Goal: Information Seeking & Learning: Learn about a topic

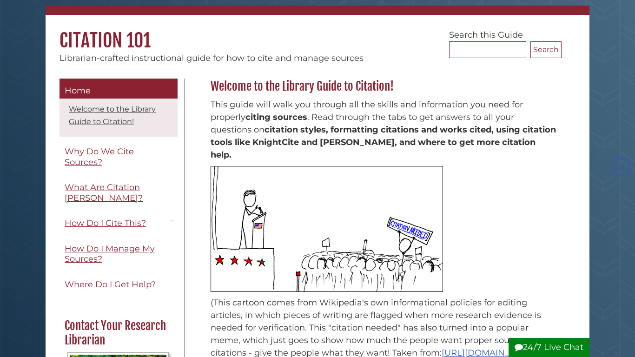
scroll to position [60, 0]
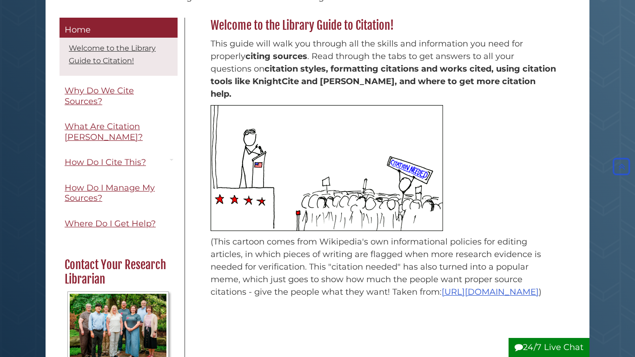
scroll to position [126, 0]
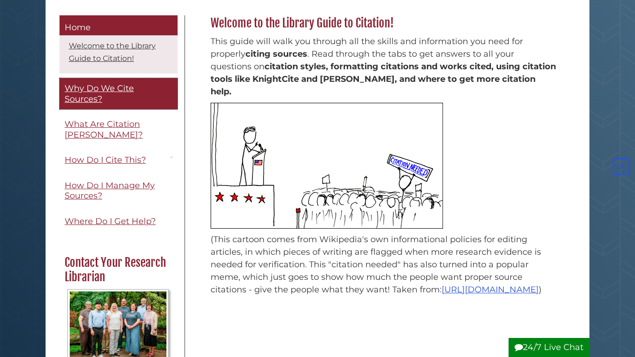
click at [108, 86] on span "Why Do We Cite Sources?" at bounding box center [99, 93] width 69 height 21
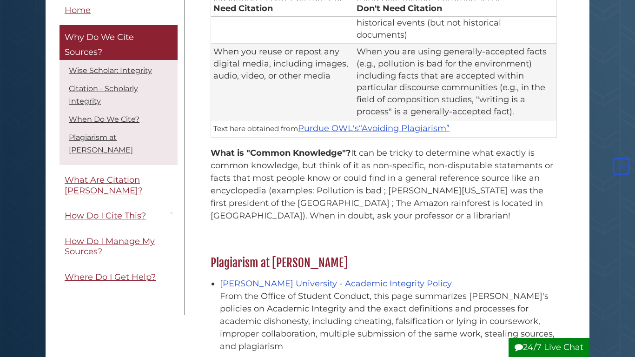
scroll to position [876, 0]
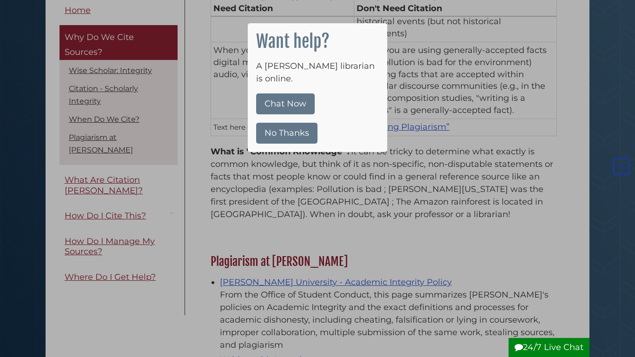
click at [302, 123] on button "No Thanks" at bounding box center [286, 133] width 61 height 21
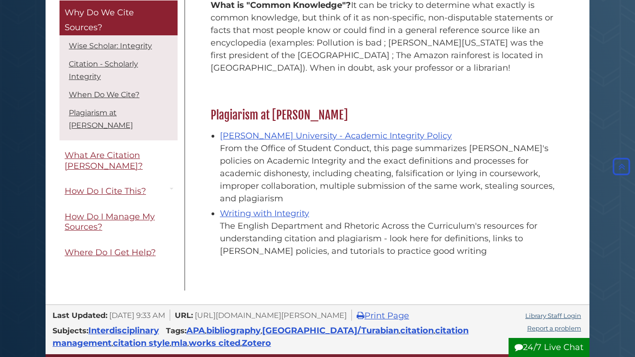
scroll to position [1024, 0]
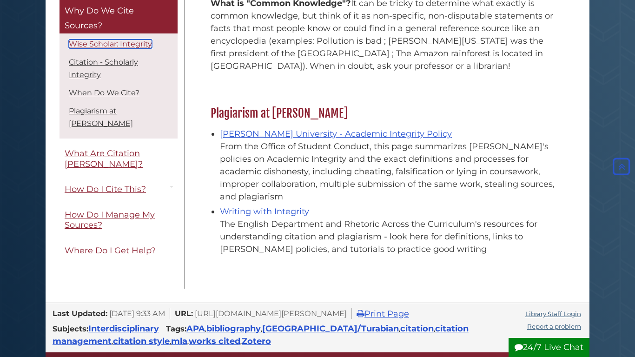
click at [137, 48] on link "Wise Scholar: Integrity" at bounding box center [110, 44] width 83 height 9
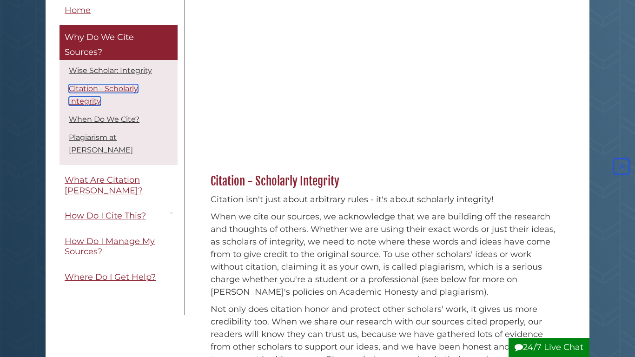
click at [120, 86] on link "Citation - Scholarly Integrity" at bounding box center [103, 95] width 69 height 21
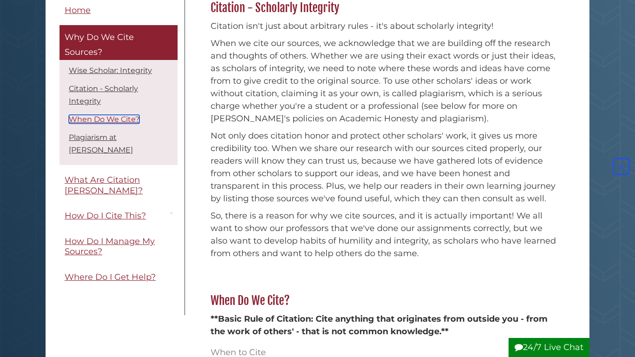
click at [110, 123] on link "When Do We Cite?" at bounding box center [104, 119] width 71 height 9
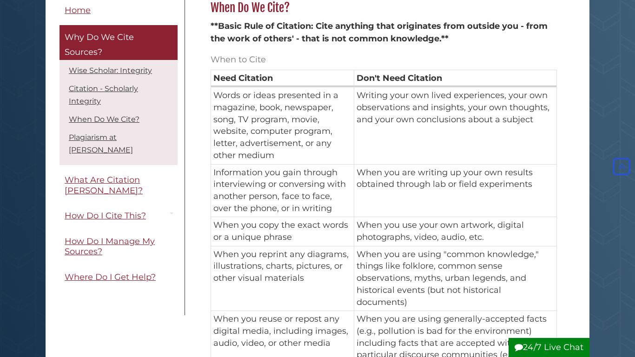
click at [111, 130] on li "Plagiarism at [PERSON_NAME]" at bounding box center [118, 144] width 113 height 29
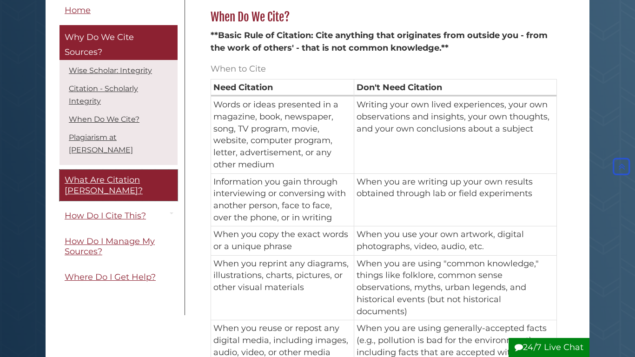
scroll to position [599, 0]
click at [101, 170] on link "What Are Citation [PERSON_NAME]?" at bounding box center [119, 185] width 118 height 31
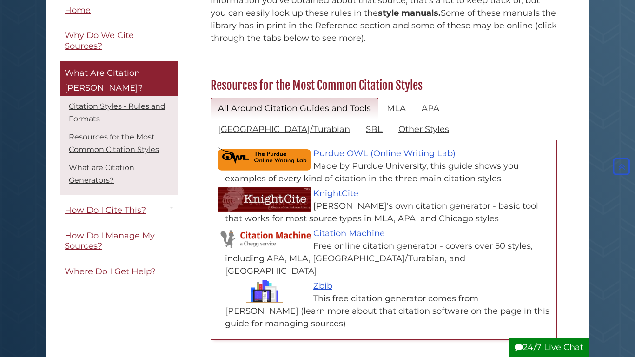
scroll to position [389, 0]
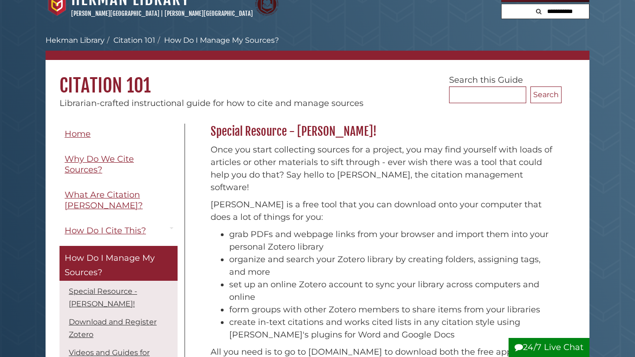
scroll to position [18, 0]
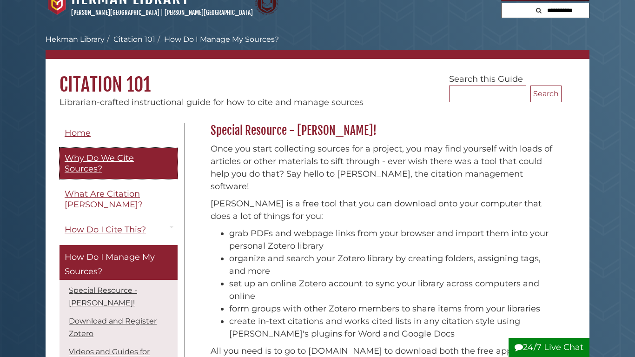
click at [133, 153] on link "Why Do We Cite Sources?" at bounding box center [119, 163] width 118 height 31
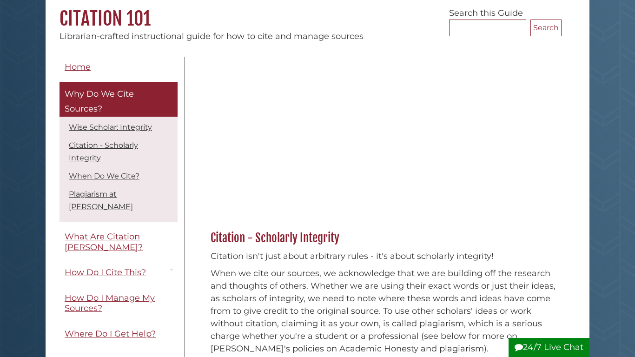
scroll to position [86, 0]
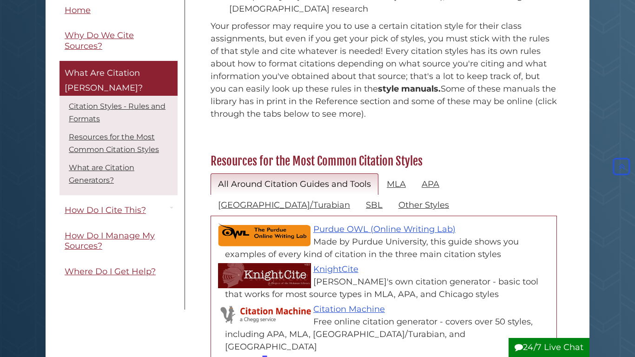
scroll to position [306, 0]
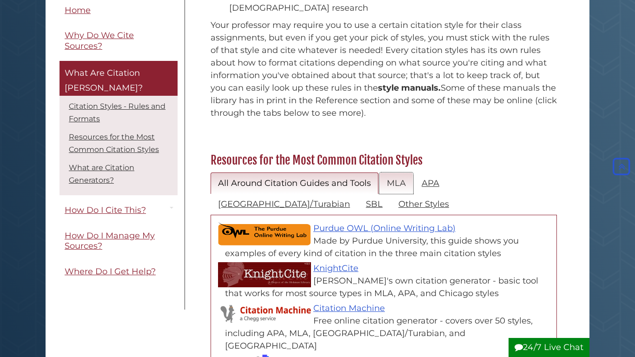
click at [389, 172] on link "MLA" at bounding box center [396, 183] width 34 height 22
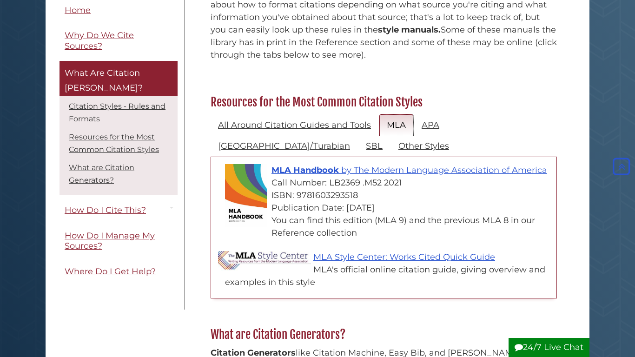
scroll to position [365, 0]
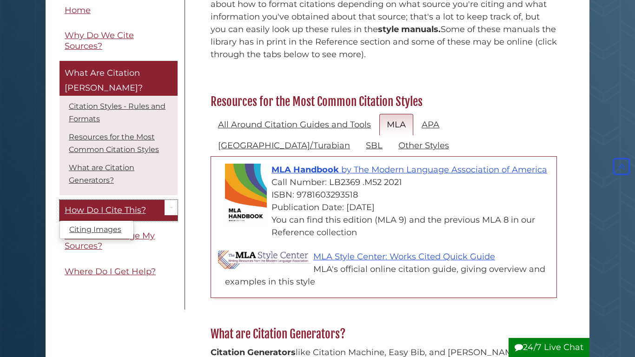
click at [127, 205] on span "How Do I Cite This?" at bounding box center [105, 210] width 81 height 10
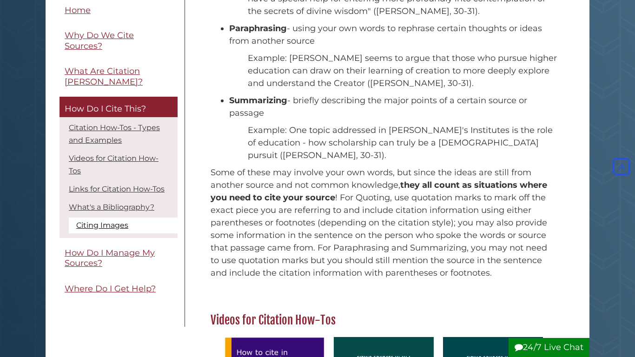
scroll to position [241, 0]
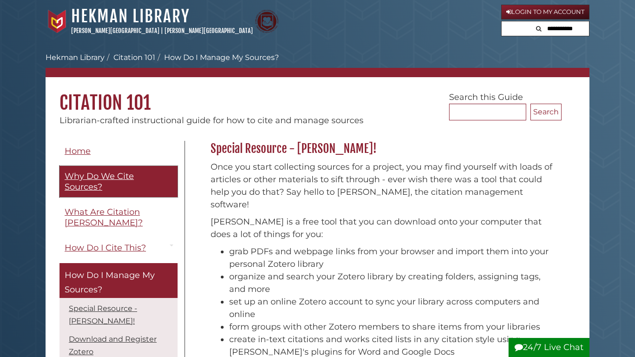
click at [93, 173] on span "Why Do We Cite Sources?" at bounding box center [99, 181] width 69 height 21
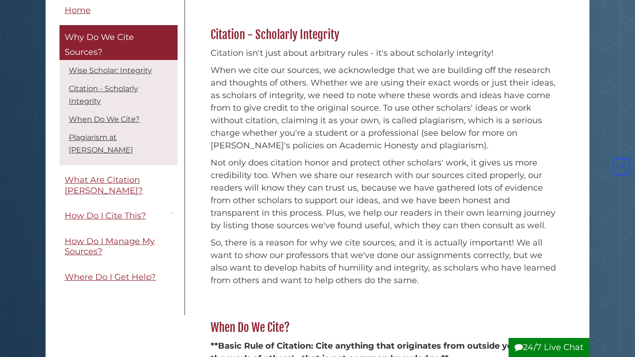
scroll to position [275, 0]
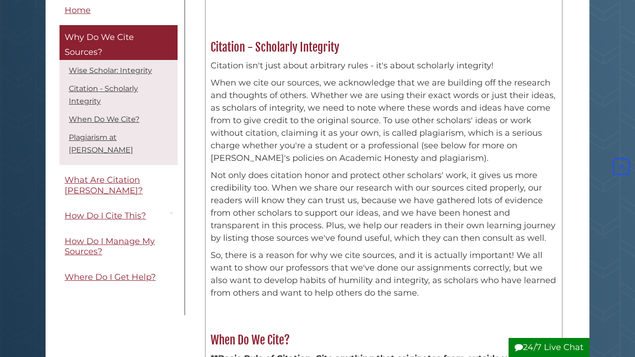
click at [398, 139] on p "When we cite our sources, we acknowledge that we are building off the research …" at bounding box center [384, 121] width 346 height 88
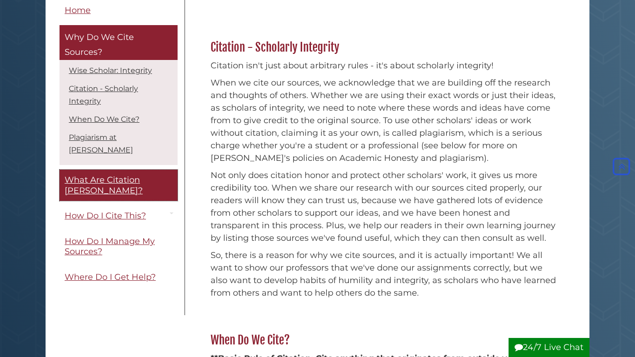
click at [116, 175] on span "What Are Citation [PERSON_NAME]?" at bounding box center [104, 185] width 78 height 21
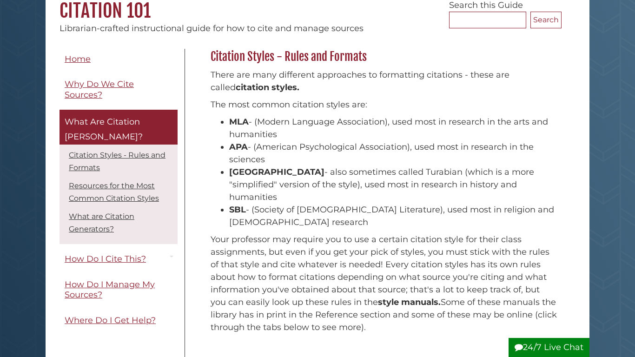
scroll to position [94, 0]
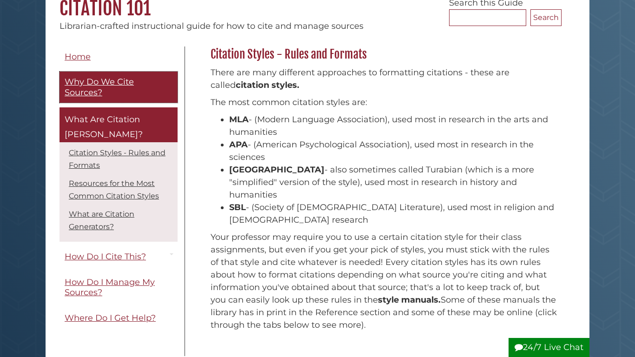
click at [112, 74] on link "Why Do We Cite Sources?" at bounding box center [119, 87] width 118 height 31
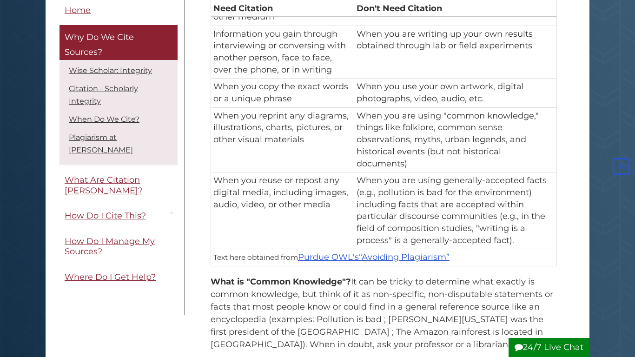
scroll to position [746, 0]
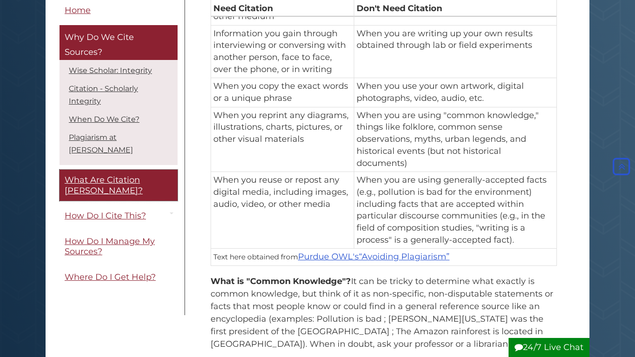
click at [111, 175] on span "What Are Citation [PERSON_NAME]?" at bounding box center [104, 185] width 78 height 21
